Goal: Information Seeking & Learning: Learn about a topic

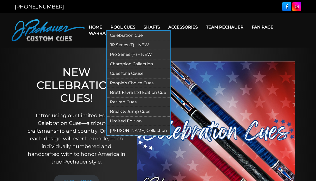
click at [123, 102] on link "Retired Cues" at bounding box center [138, 102] width 63 height 10
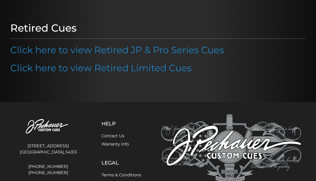
scroll to position [49, 0]
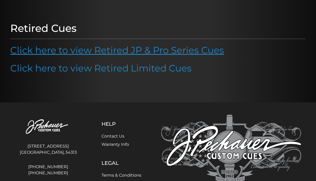
click at [133, 52] on link "Click here to view Retired JP & Pro Series Cues" at bounding box center [117, 49] width 214 height 11
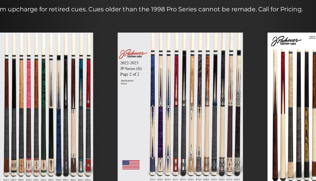
scroll to position [41, 0]
drag, startPoint x: 109, startPoint y: 127, endPoint x: 131, endPoint y: 125, distance: 21.9
click at [131, 125] on div at bounding box center [158, 120] width 100 height 122
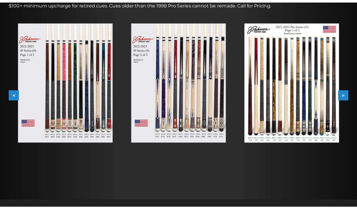
scroll to position [88, 0]
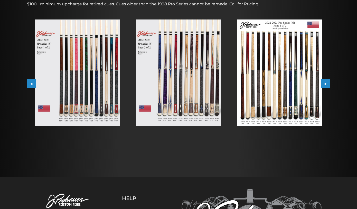
click at [316, 83] on button ">" at bounding box center [325, 83] width 9 height 9
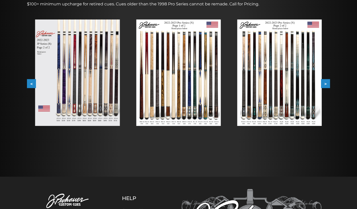
click at [316, 85] on button ">" at bounding box center [325, 83] width 9 height 9
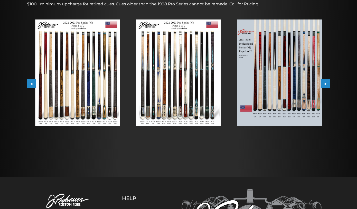
click at [316, 85] on button ">" at bounding box center [325, 83] width 9 height 9
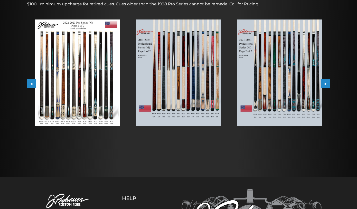
click at [316, 85] on button ">" at bounding box center [325, 83] width 9 height 9
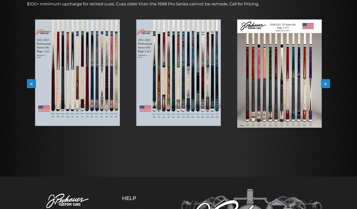
click at [316, 85] on button ">" at bounding box center [325, 83] width 9 height 9
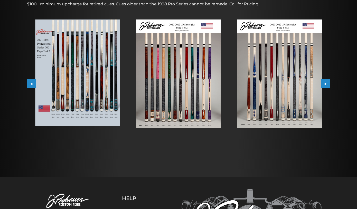
click at [316, 85] on button ">" at bounding box center [325, 83] width 9 height 9
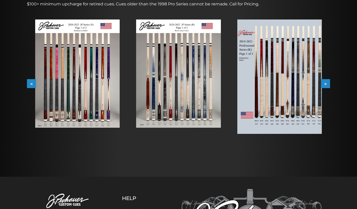
click at [316, 85] on button ">" at bounding box center [325, 83] width 9 height 9
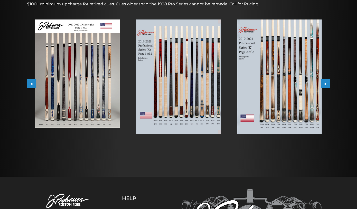
click at [316, 85] on button ">" at bounding box center [325, 83] width 9 height 9
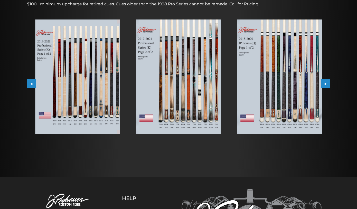
click at [316, 85] on button ">" at bounding box center [325, 83] width 9 height 9
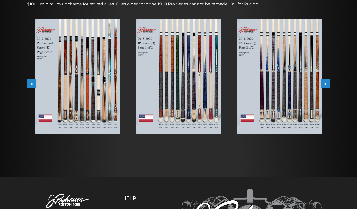
click at [292, 101] on img at bounding box center [279, 77] width 85 height 115
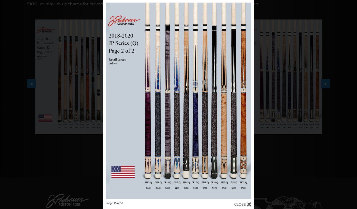
click at [96, 81] on div "Image 15 of 53" at bounding box center [178, 104] width 357 height 209
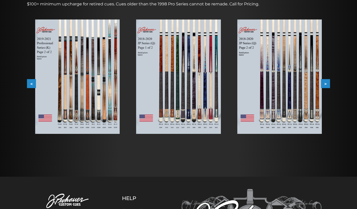
click at [302, 72] on img at bounding box center [279, 77] width 85 height 115
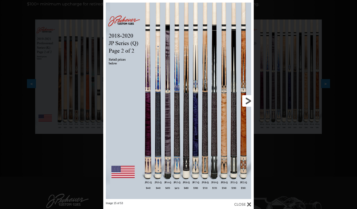
click at [248, 101] on link at bounding box center [220, 101] width 68 height 202
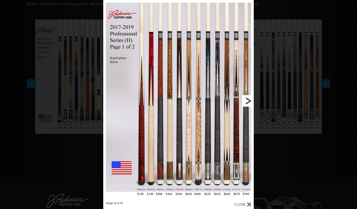
click at [248, 101] on link at bounding box center [220, 101] width 68 height 202
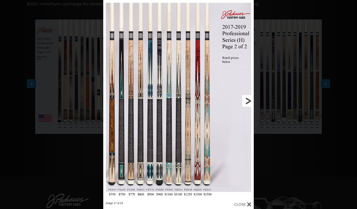
click at [248, 101] on link at bounding box center [220, 101] width 68 height 202
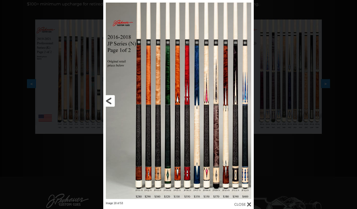
click at [109, 101] on link at bounding box center [137, 101] width 68 height 202
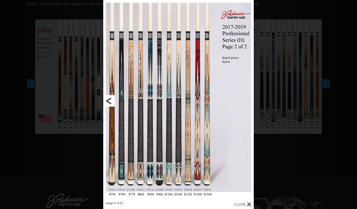
click at [109, 101] on link at bounding box center [137, 101] width 68 height 202
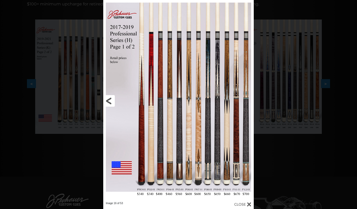
click at [109, 101] on link at bounding box center [137, 101] width 68 height 202
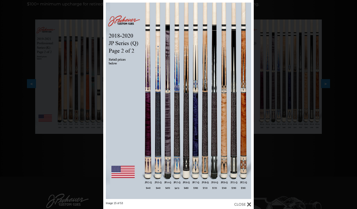
click at [21, 54] on div "Image 15 of 53" at bounding box center [178, 104] width 357 height 209
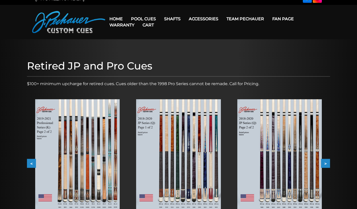
scroll to position [0, 0]
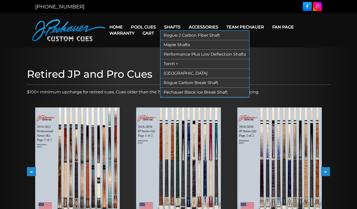
click at [172, 35] on link "Rogue 2 Carbon Fiber Shaft" at bounding box center [205, 36] width 89 height 10
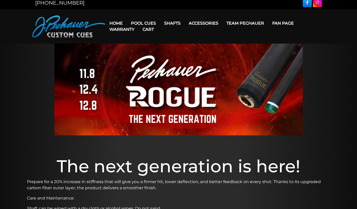
scroll to position [2, 0]
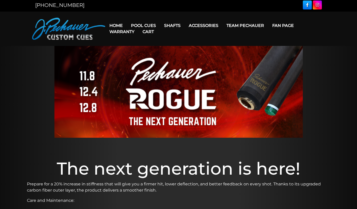
click at [121, 26] on link "Warranty" at bounding box center [121, 31] width 33 height 13
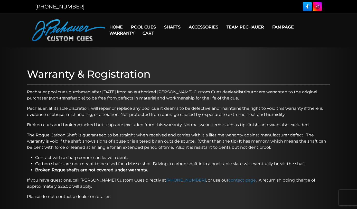
click at [145, 28] on link "Cart" at bounding box center [148, 33] width 20 height 13
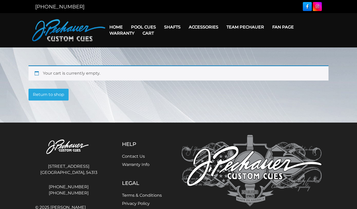
click at [146, 27] on link "Cart" at bounding box center [148, 33] width 20 height 13
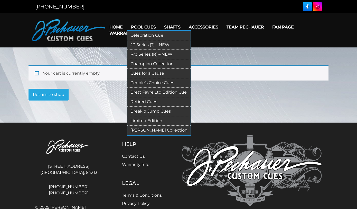
click at [152, 45] on link "JP Series (T) – NEW" at bounding box center [158, 45] width 63 height 10
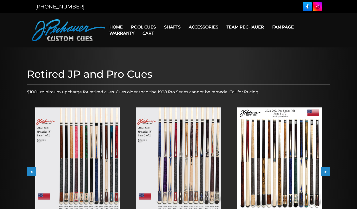
click at [290, 139] on img at bounding box center [279, 161] width 85 height 107
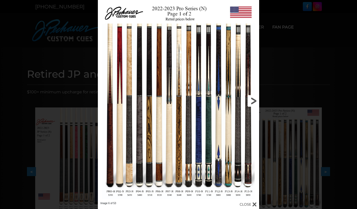
click at [254, 104] on link at bounding box center [223, 101] width 73 height 202
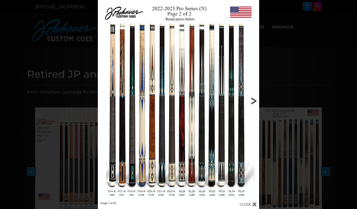
click at [254, 104] on link at bounding box center [223, 101] width 73 height 202
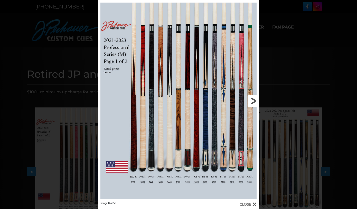
click at [254, 104] on link at bounding box center [223, 101] width 73 height 202
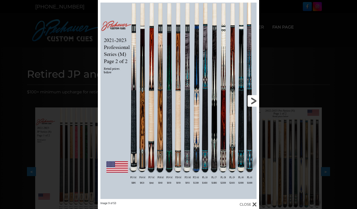
click at [254, 104] on link at bounding box center [223, 101] width 73 height 202
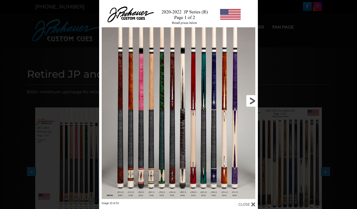
click at [254, 104] on link at bounding box center [222, 101] width 71 height 202
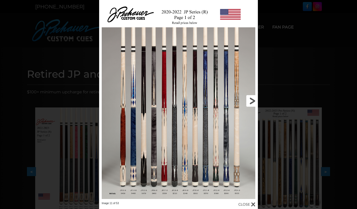
click at [254, 104] on link at bounding box center [222, 101] width 71 height 202
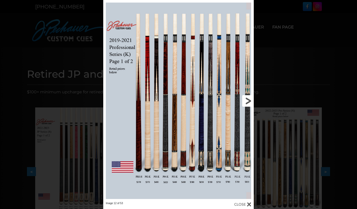
click at [249, 102] on link at bounding box center [220, 101] width 68 height 202
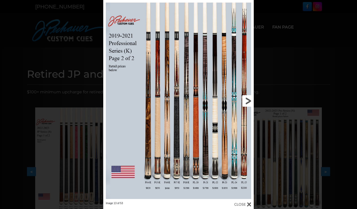
click at [249, 102] on link at bounding box center [220, 101] width 68 height 202
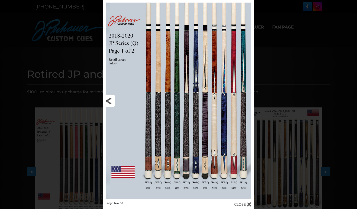
click at [108, 103] on link at bounding box center [137, 101] width 68 height 202
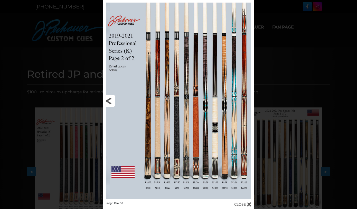
click at [108, 103] on link at bounding box center [137, 101] width 68 height 202
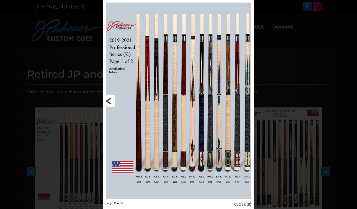
click at [108, 103] on link at bounding box center [137, 101] width 68 height 202
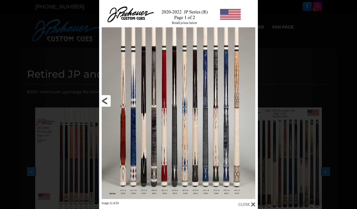
click at [108, 103] on link at bounding box center [134, 101] width 71 height 202
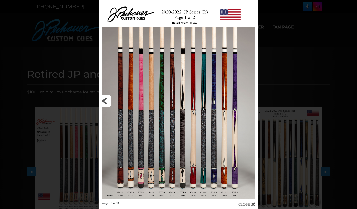
click at [108, 103] on link at bounding box center [134, 101] width 71 height 202
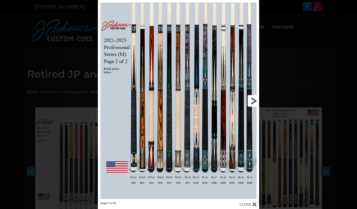
click at [250, 101] on link at bounding box center [223, 101] width 73 height 202
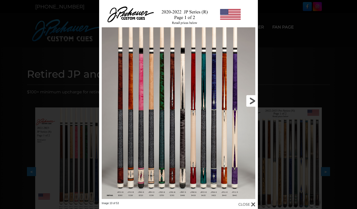
click at [250, 101] on link at bounding box center [222, 101] width 71 height 202
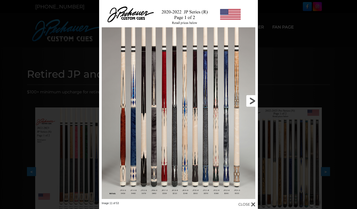
click at [250, 101] on link at bounding box center [222, 101] width 71 height 202
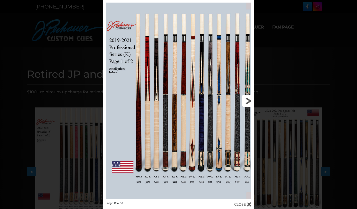
click at [250, 101] on link at bounding box center [220, 101] width 68 height 202
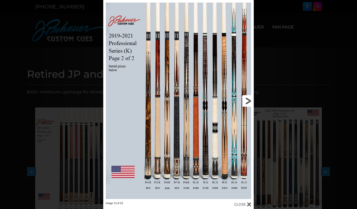
click at [250, 101] on link at bounding box center [220, 101] width 68 height 202
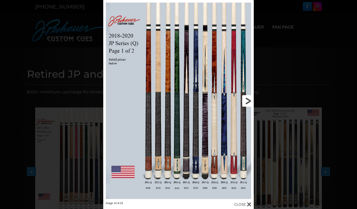
click at [250, 101] on link at bounding box center [220, 101] width 68 height 202
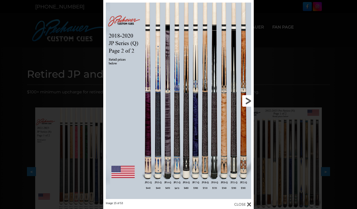
click at [248, 100] on link at bounding box center [220, 101] width 68 height 202
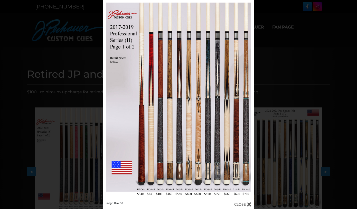
click at [249, 204] on div at bounding box center [242, 205] width 17 height 6
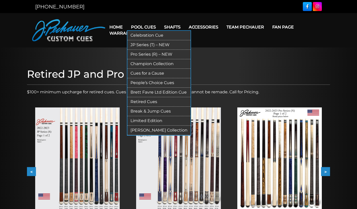
click at [145, 63] on link "Champion Collection" at bounding box center [158, 64] width 63 height 10
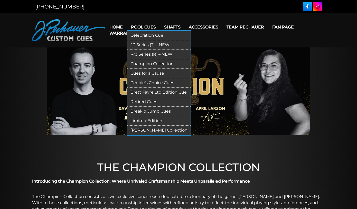
click at [140, 45] on link "JP Series (T) – NEW" at bounding box center [158, 45] width 63 height 10
